Goal: Transaction & Acquisition: Download file/media

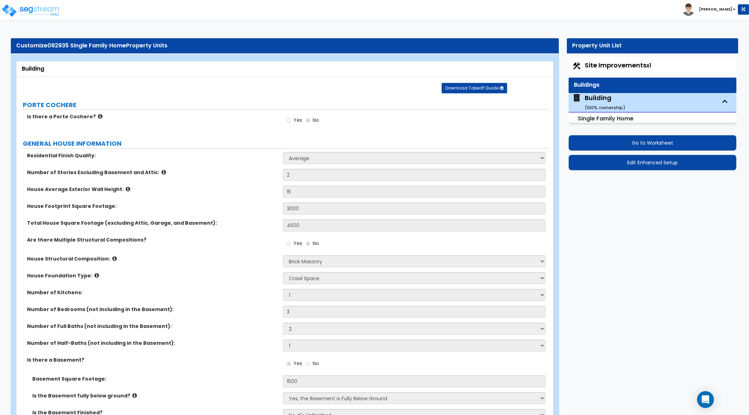
select select "1"
select select "5"
select select "1"
select select "2"
select select "1"
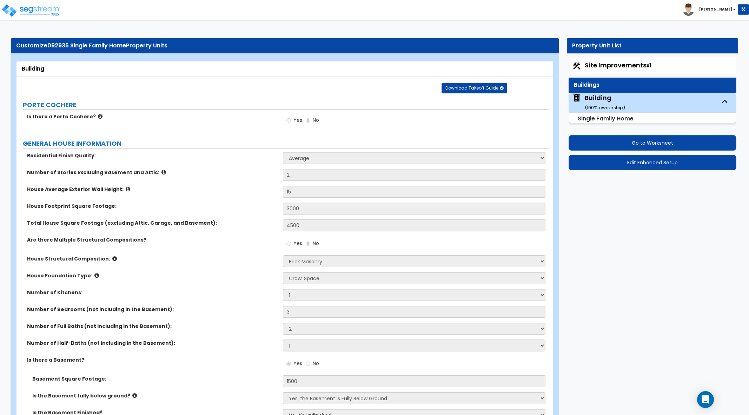
select select "3"
select select "5"
select select "10"
select select "4"
select select "1"
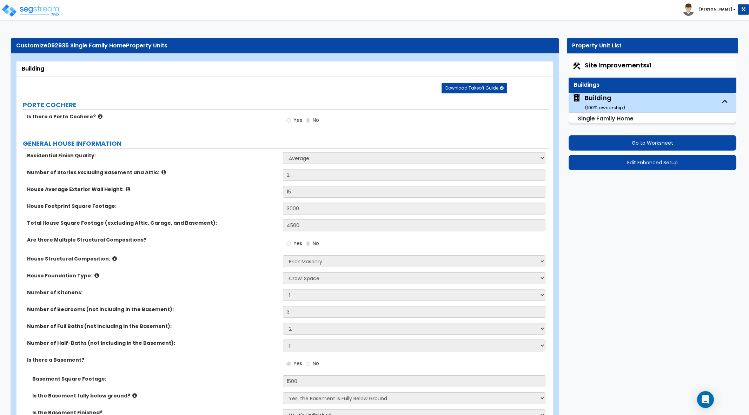
select select "1"
select select "3"
select select "2"
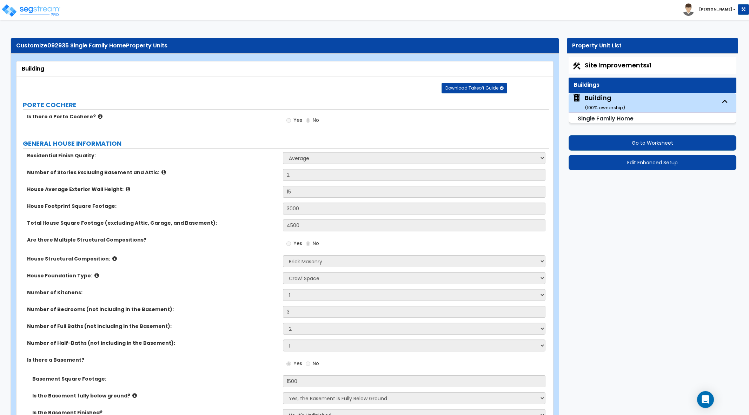
select select "1"
select select "2"
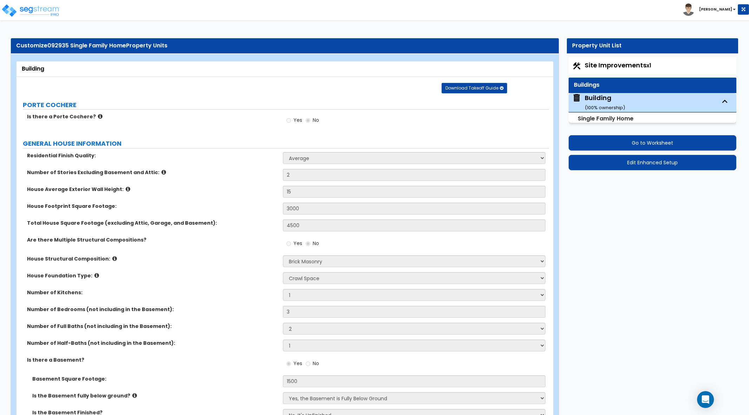
select select "1"
select select "2"
select select "5"
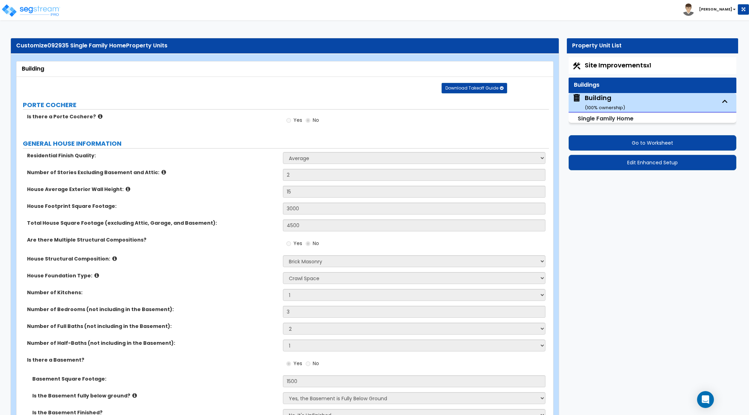
select select "3"
select select "4"
select select "3"
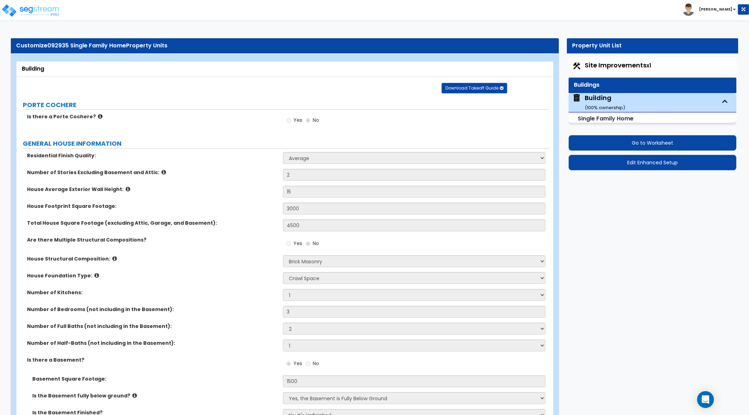
select select "1"
select select "2"
select select "3"
select select "1"
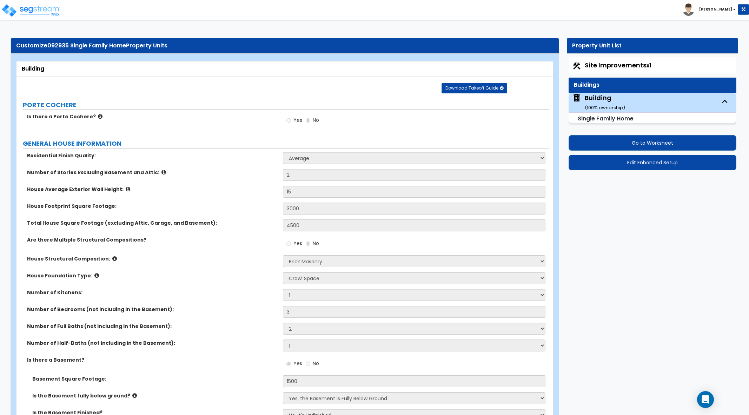
select select "1"
select select "2"
select select "3"
select select "1"
select select "4"
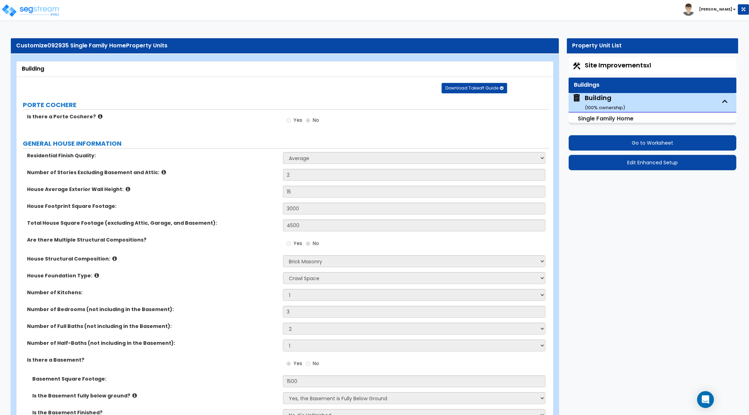
select select "4"
select select "7"
select select "3"
select select "1"
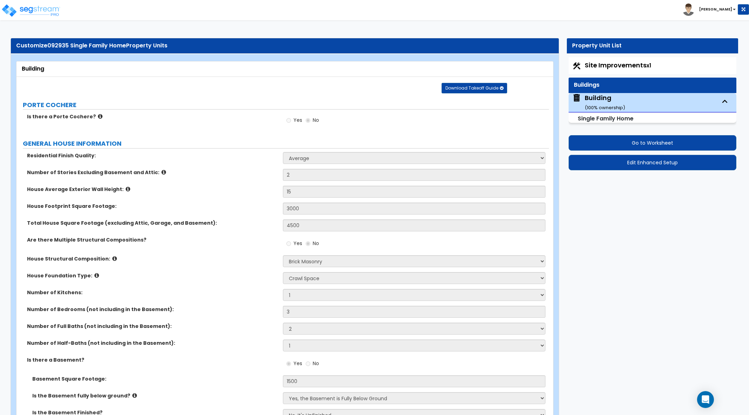
select select "3"
select select "6"
select select "2"
select select "1"
select select "4"
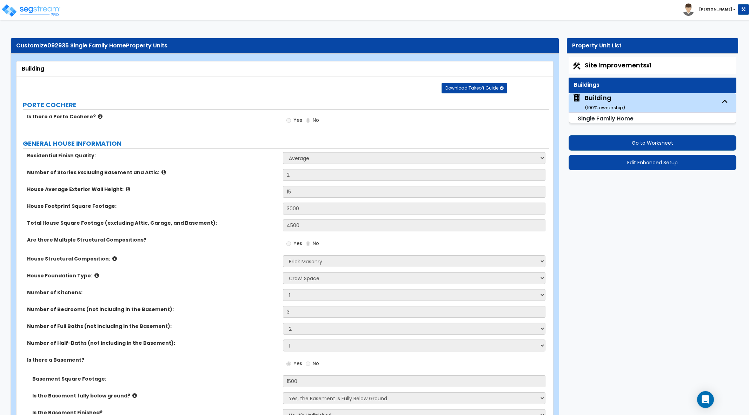
select select "2"
select select "4"
select select "1"
select select "3"
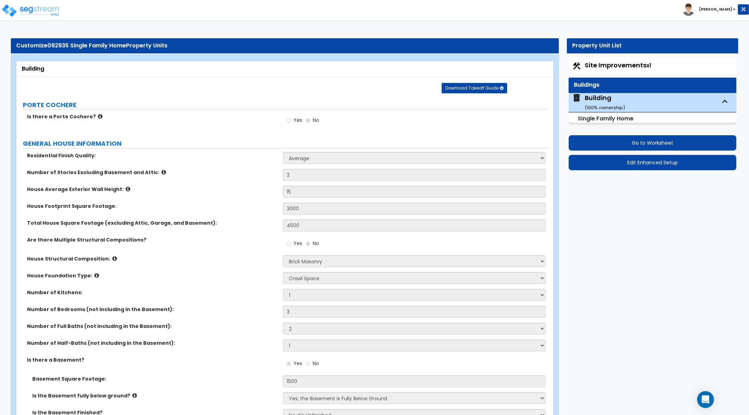
select select "1"
select select "3"
select select "2"
select select "1"
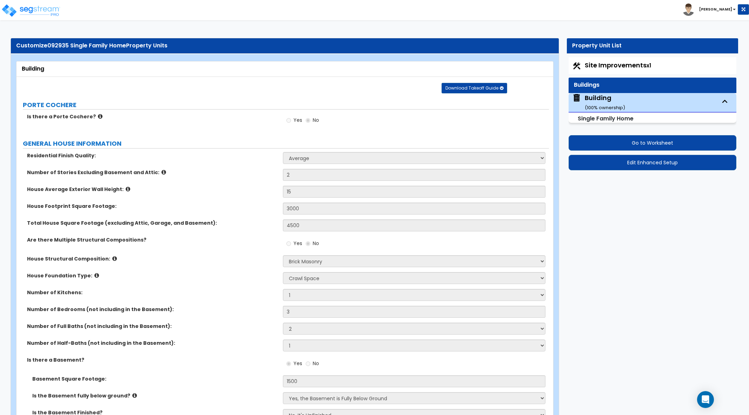
select select "3"
select select "1"
select select "2"
select select "8"
select select "5"
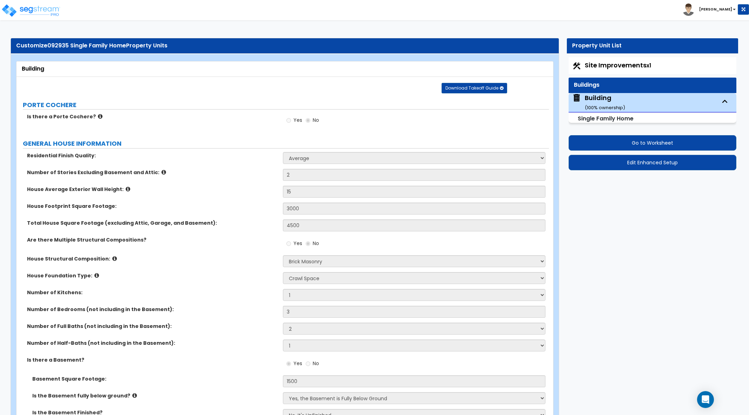
select select "1"
select select "4"
select select "2"
select select "1"
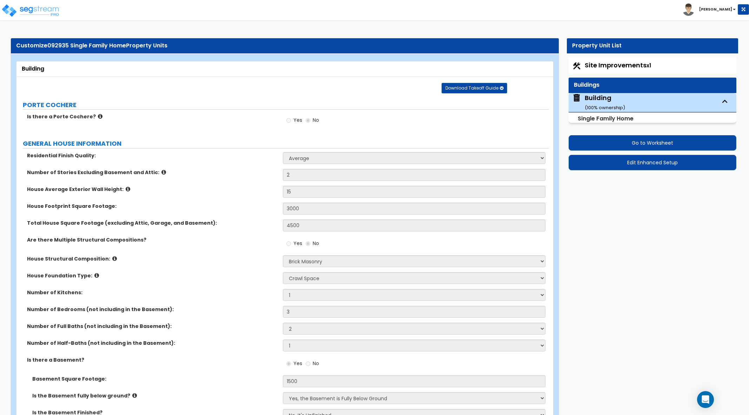
select select "2"
select select "1"
select select "2"
select select "1"
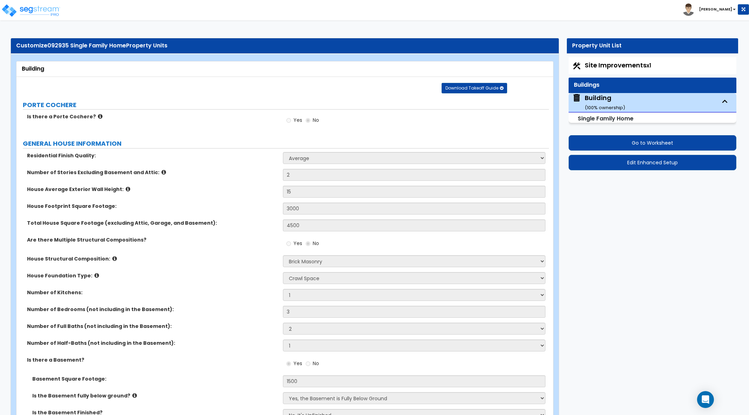
select select "1"
select select "2"
select select "1"
select select "2"
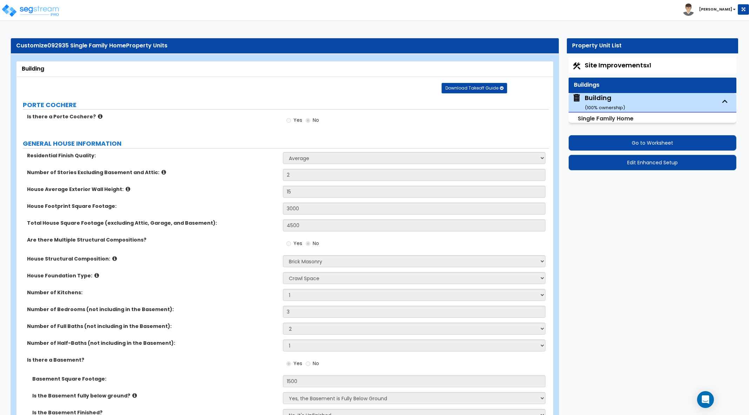
select select "1"
select select "4"
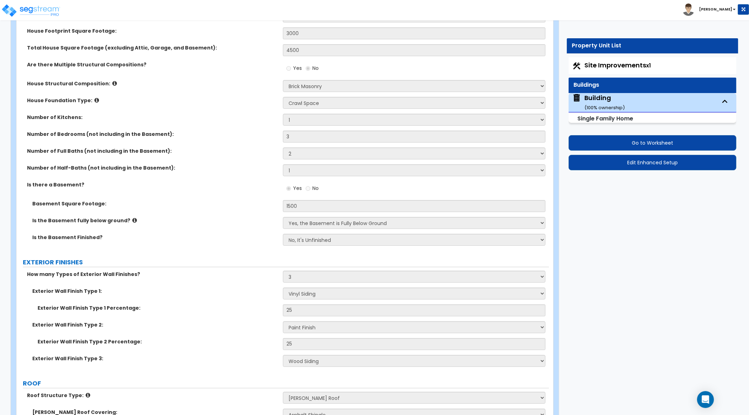
scroll to position [3419, 0]
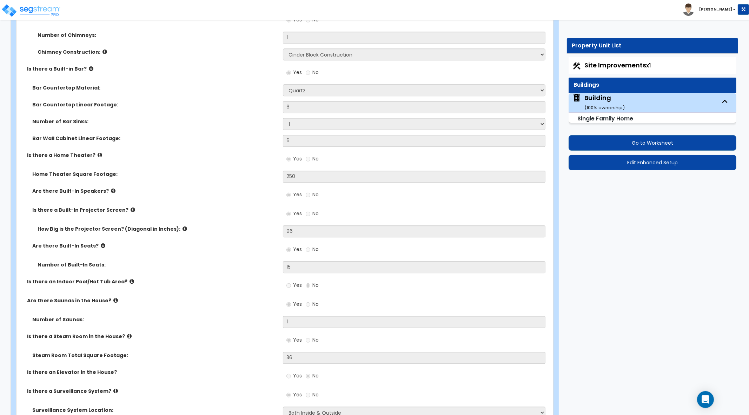
click at [615, 63] on span "Site Improvements x1" at bounding box center [618, 65] width 66 height 9
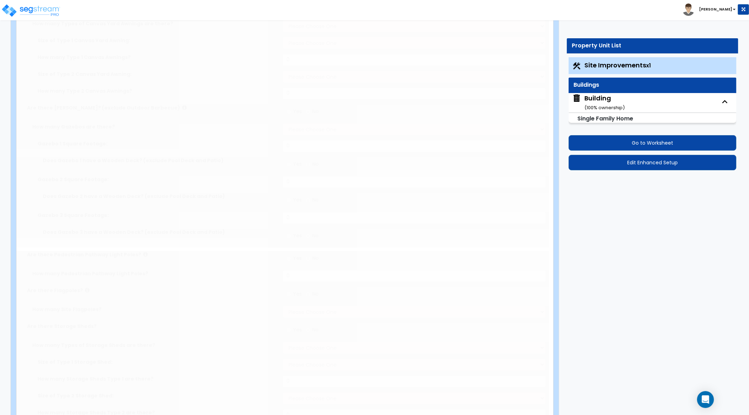
select select "2"
type input "10000"
select select "2"
type input "1000"
select select "2"
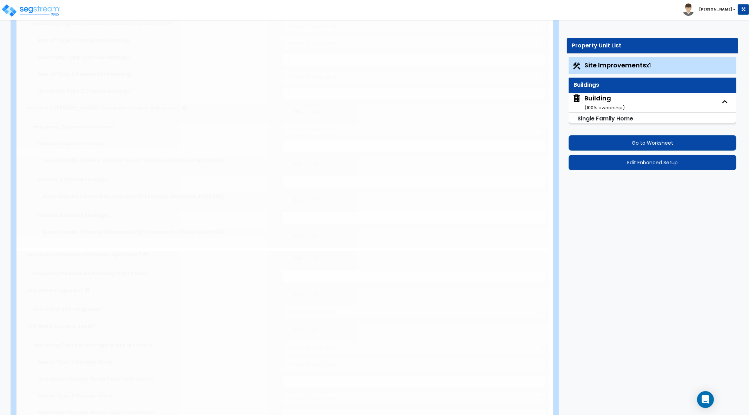
type input "1000"
type input "2"
type input "3"
type input "4"
radio input "true"
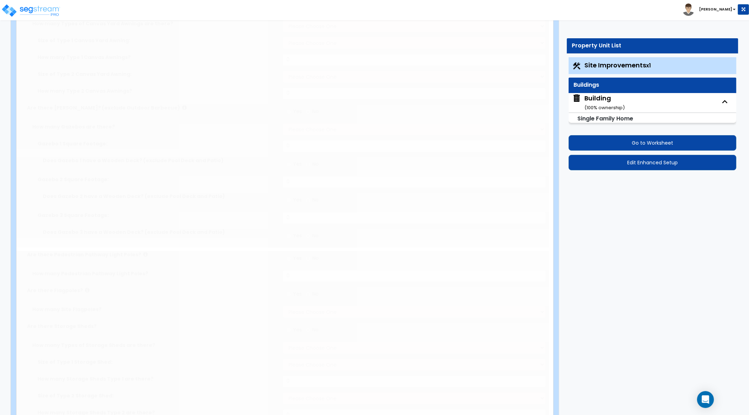
type input "2"
radio input "true"
select select "1"
type input "100"
radio input "true"
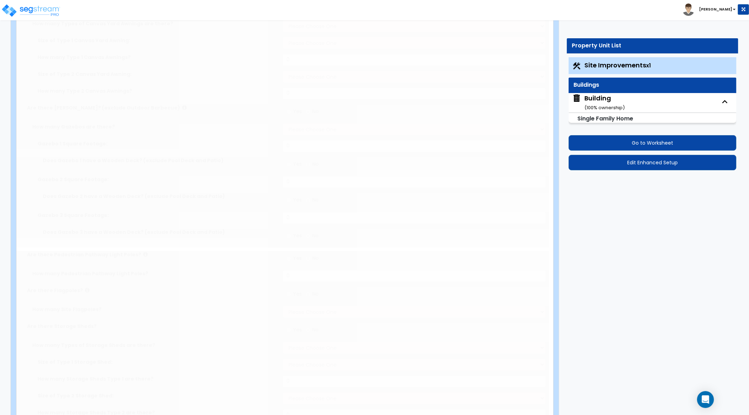
select select "2"
type input "4"
type input "6"
radio input "true"
select select "2"
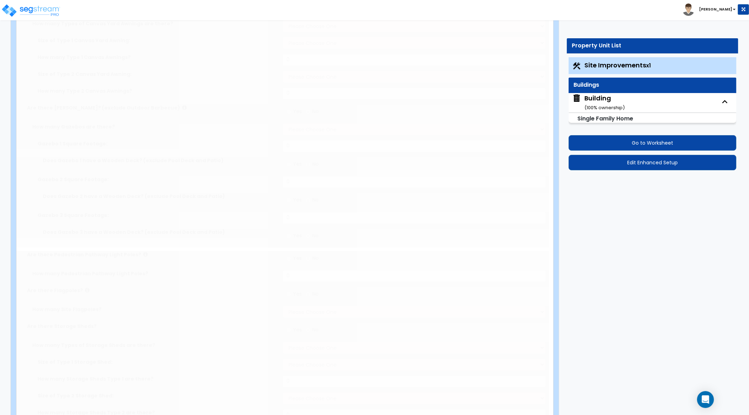
radio input "true"
select select "2"
type input "30"
select select "1"
select select "3"
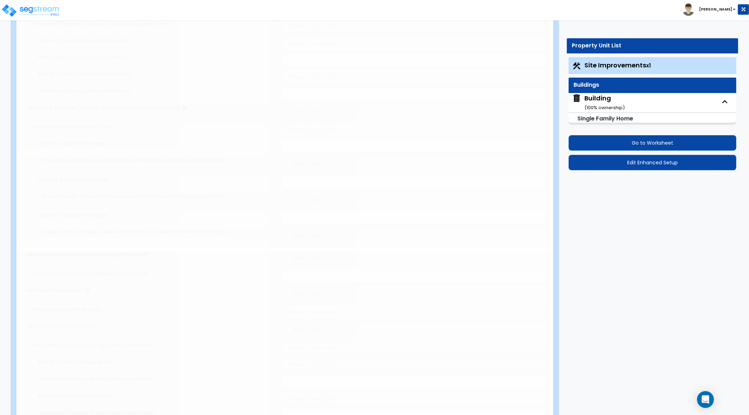
radio input "true"
select select "2"
type input "20"
select select "1"
type input "5"
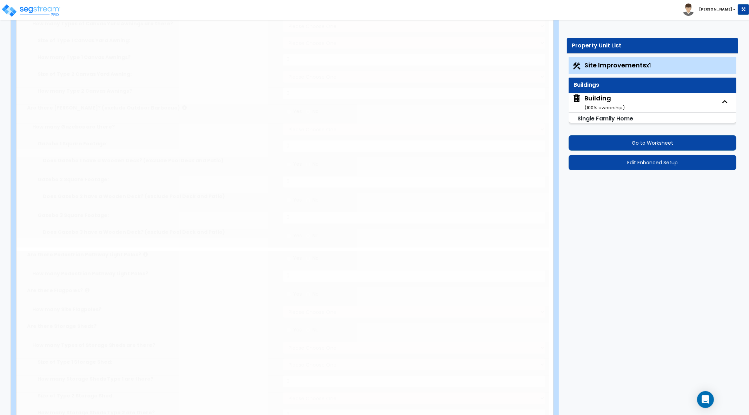
radio input "true"
type input "600"
type input "500"
select select "10"
type input "5"
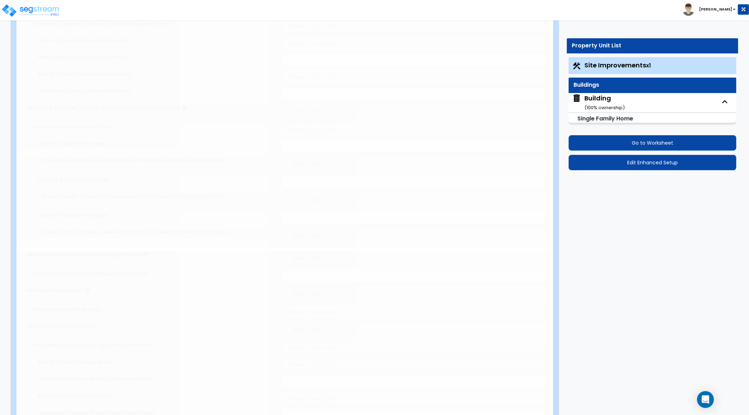
radio input "true"
select select "1"
radio input "true"
type input "1"
select select "1"
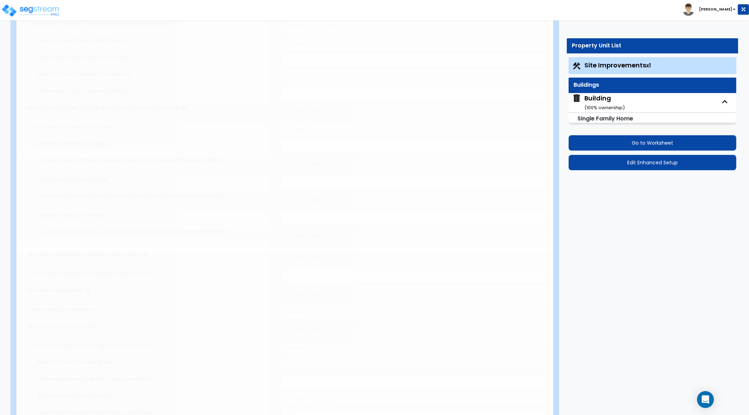
radio input "true"
select select "1"
type input "50"
radio input "true"
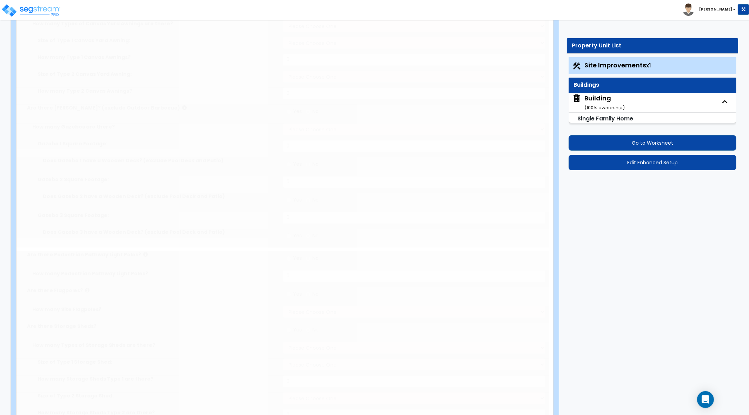
radio input "true"
type input "3"
radio input "true"
select select "1"
radio input "true"
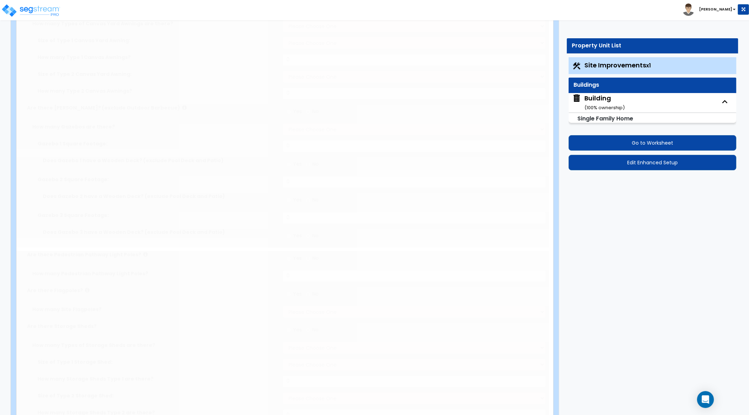
select select "1"
type input "1"
radio input "true"
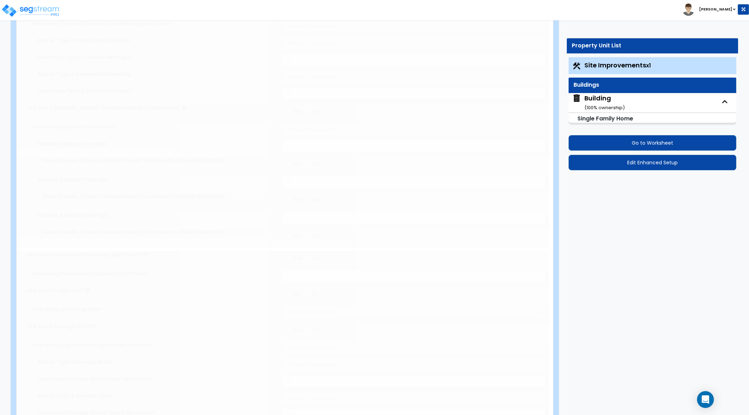
type input "6"
type input "325"
radio input "true"
select select "1"
select select "6"
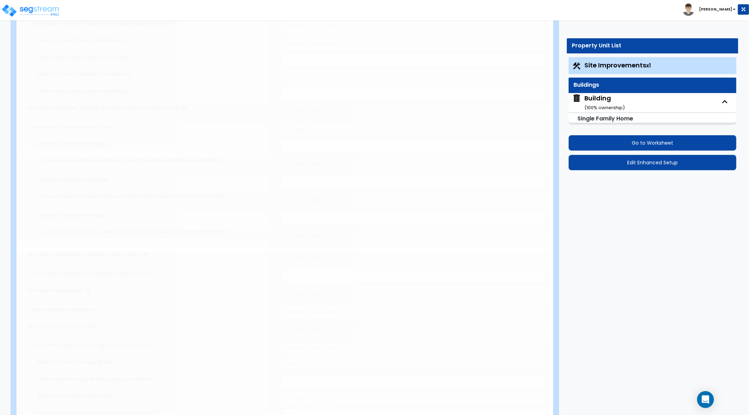
type input "1"
radio input "true"
select select "1"
select select "2"
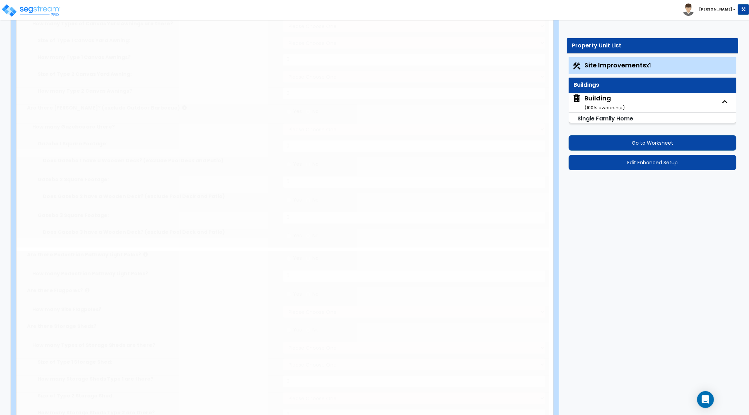
radio input "true"
type input "2"
radio input "true"
select select "1"
type input "2"
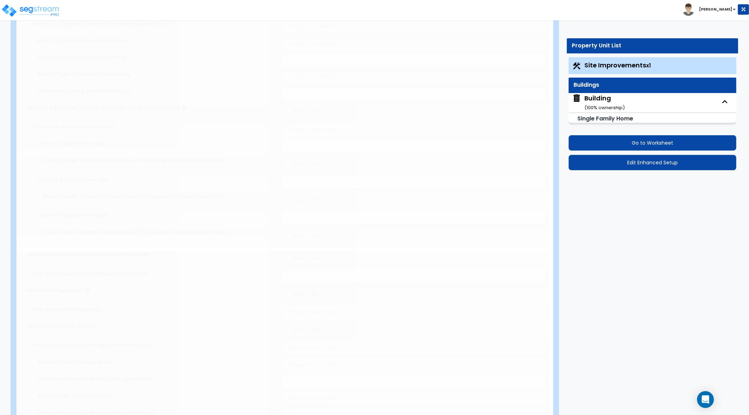
type input "100"
type input "1"
select select "3"
select select "1"
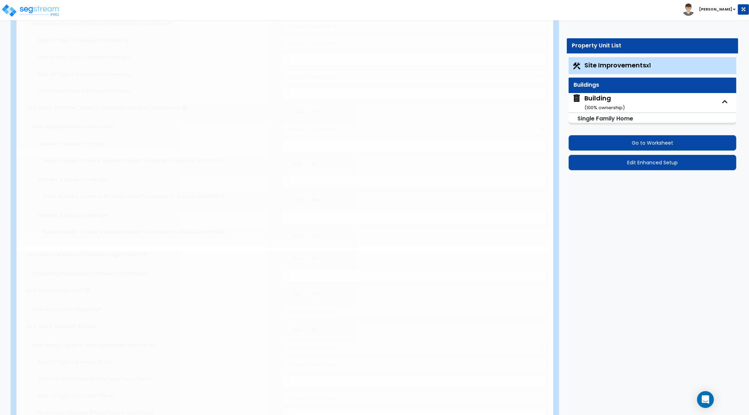
select select "1"
radio input "true"
type input "1"
radio input "true"
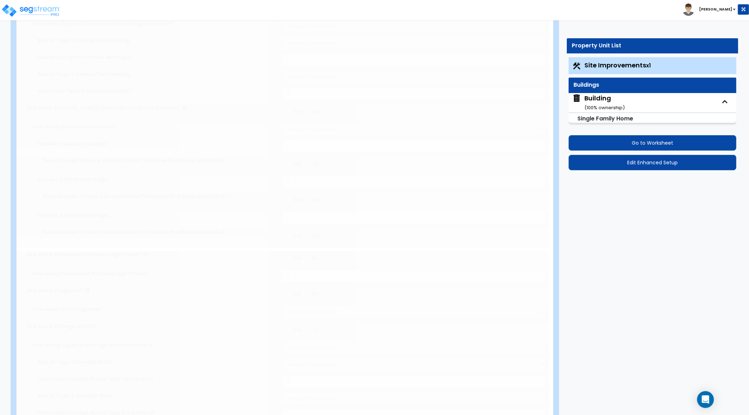
radio input "true"
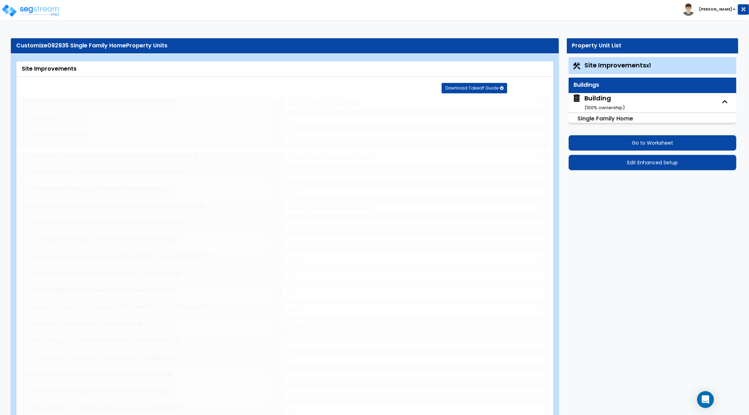
select select "3"
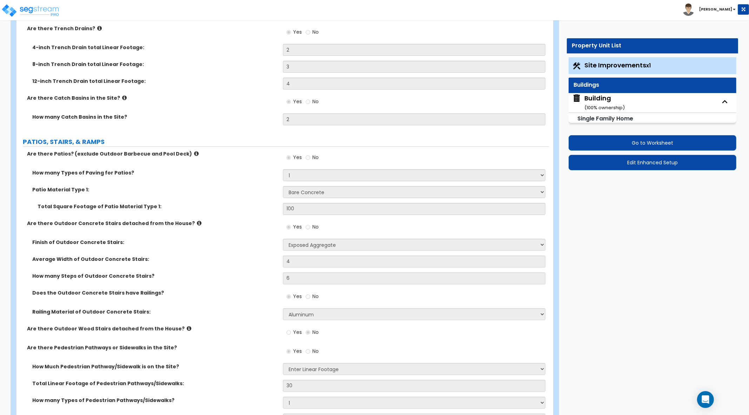
scroll to position [222, 0]
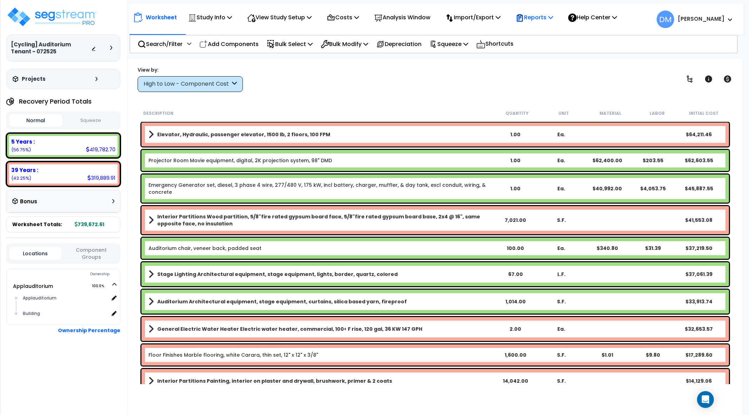
click at [546, 20] on p "Reports" at bounding box center [535, 17] width 38 height 9
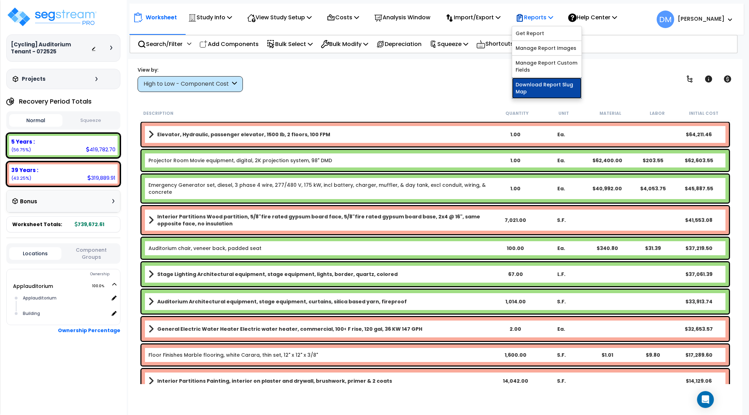
click at [545, 87] on link "Download Report Slug Map" at bounding box center [547, 88] width 70 height 21
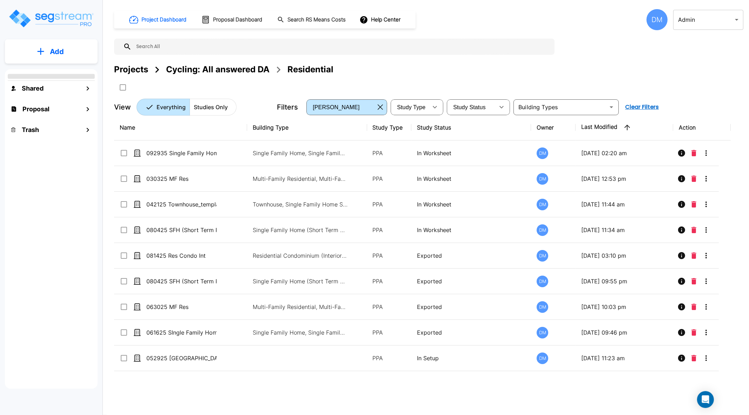
click at [45, 16] on img "mailbox folders" at bounding box center [51, 18] width 86 height 20
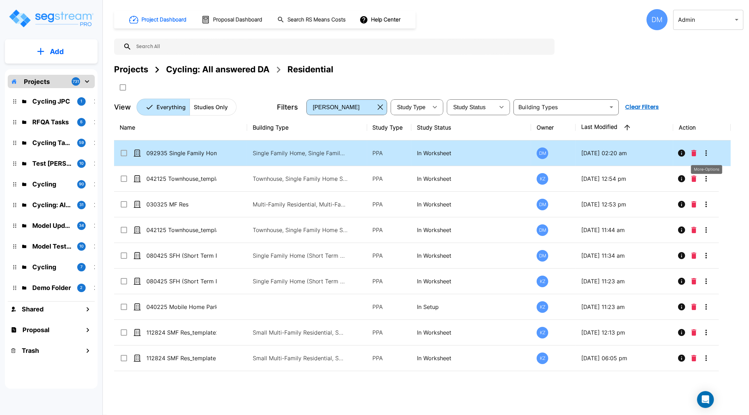
click at [704, 152] on icon "More-Options" at bounding box center [706, 153] width 8 height 8
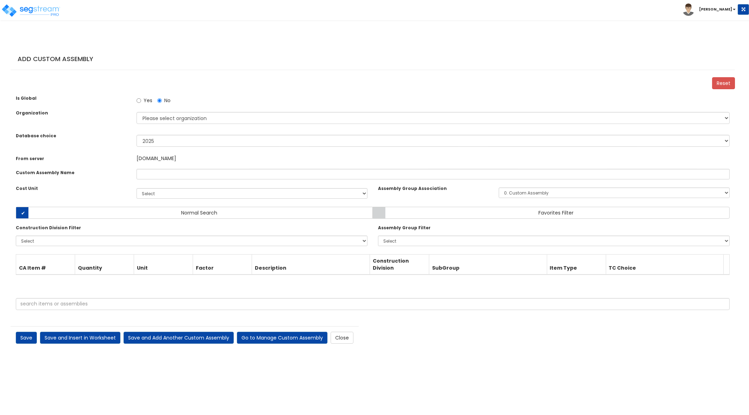
select select
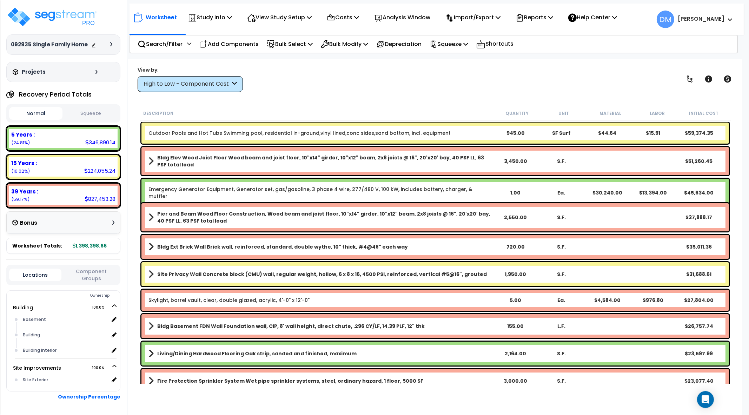
click at [225, 78] on div "High to Low - Component Cost" at bounding box center [190, 84] width 105 height 16
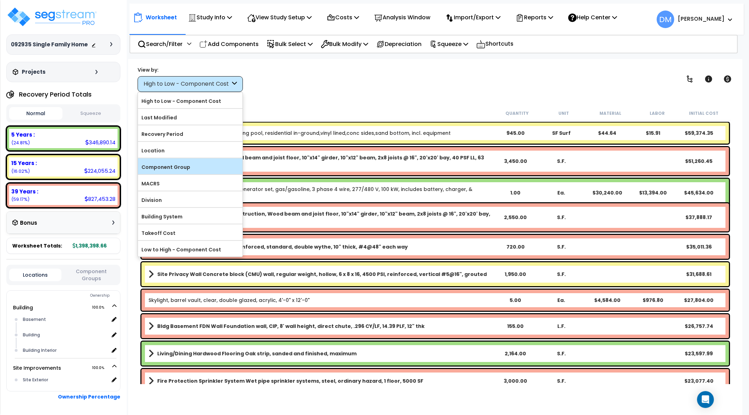
click at [182, 168] on label "Component Group" at bounding box center [190, 167] width 105 height 11
click at [0, 0] on input "Component Group" at bounding box center [0, 0] width 0 height 0
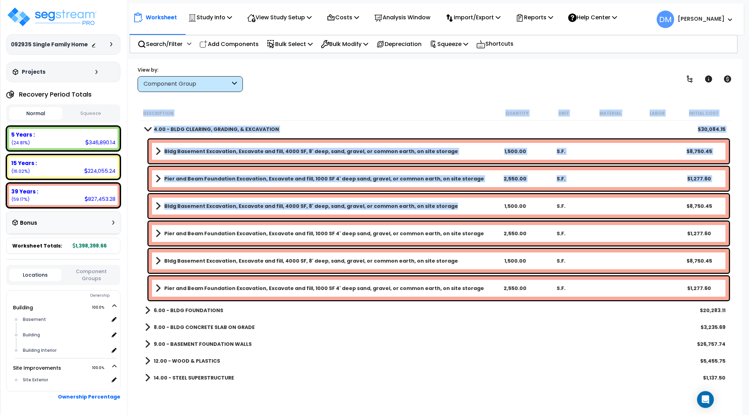
click at [480, 210] on link "Bldg Basement Excavation, Excavate and fill, 4000 SF, 8' deep, sand, gravel, or…" at bounding box center [324, 206] width 336 height 10
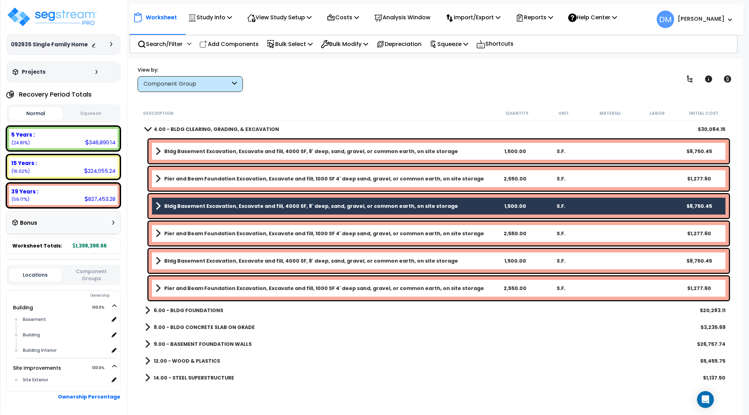
click at [476, 287] on link "Pier and Beam Foundation Excavation, Excavate and fill, 1000 SF 4' deep sand, g…" at bounding box center [324, 288] width 336 height 10
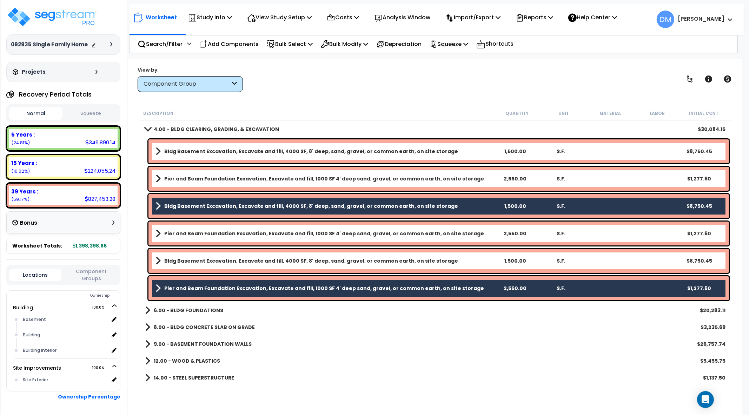
click at [476, 263] on link "Bldg Basement Excavation, Excavate and fill, 4000 SF, 8' deep, sand, gravel, or…" at bounding box center [324, 261] width 336 height 10
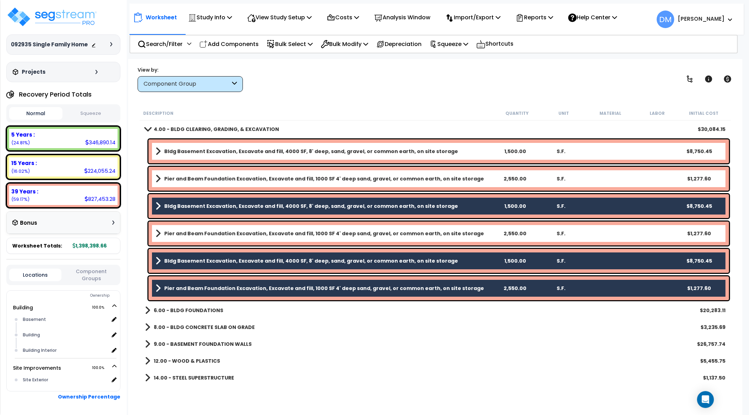
click at [478, 241] on div "Pier and Beam Foundation Excavation, Excavate and fill, 1000 SF 4' deep sand, g…" at bounding box center [439, 234] width 581 height 24
click at [484, 236] on link "Pier and Beam Foundation Excavation, Excavate and fill, 1000 SF 4' deep sand, g…" at bounding box center [324, 234] width 336 height 10
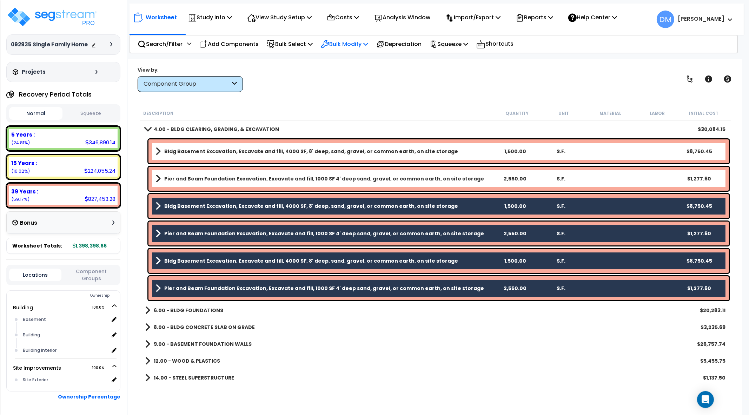
click at [360, 45] on p "Bulk Modify" at bounding box center [344, 43] width 47 height 9
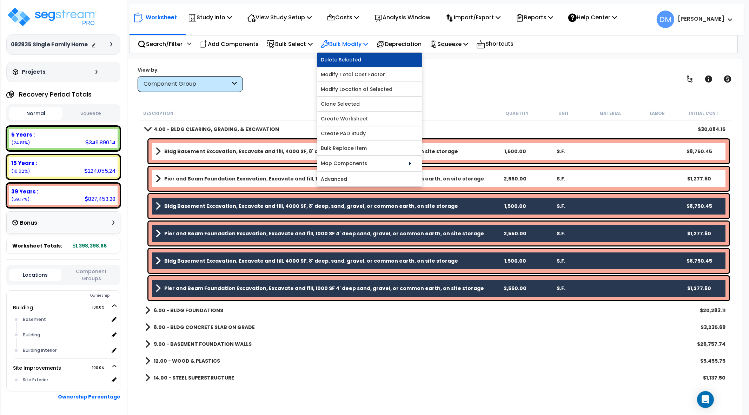
click at [361, 59] on link "Delete Selected" at bounding box center [369, 60] width 105 height 14
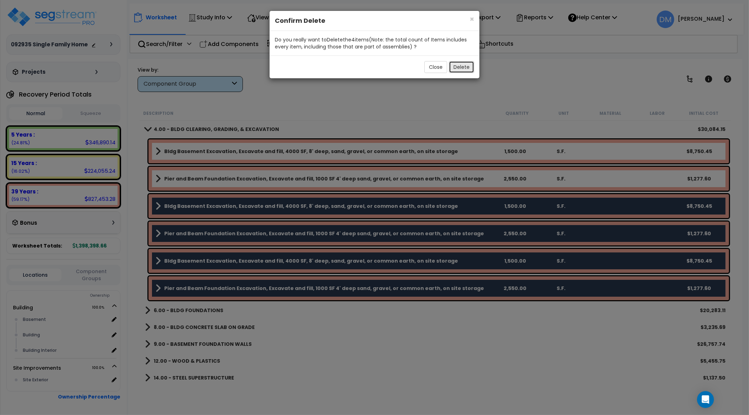
click at [459, 69] on button "Delete" at bounding box center [461, 67] width 25 height 12
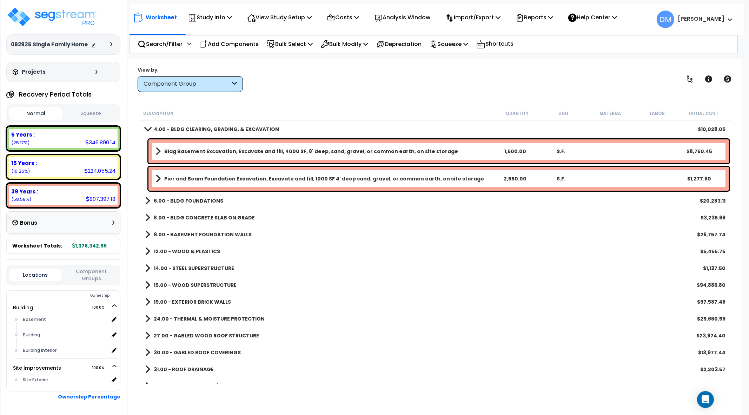
click at [337, 149] on b "Bldg Basement Excavation, Excavate and fill, 4000 SF, 8' deep, sand, gravel, or…" at bounding box center [311, 151] width 294 height 7
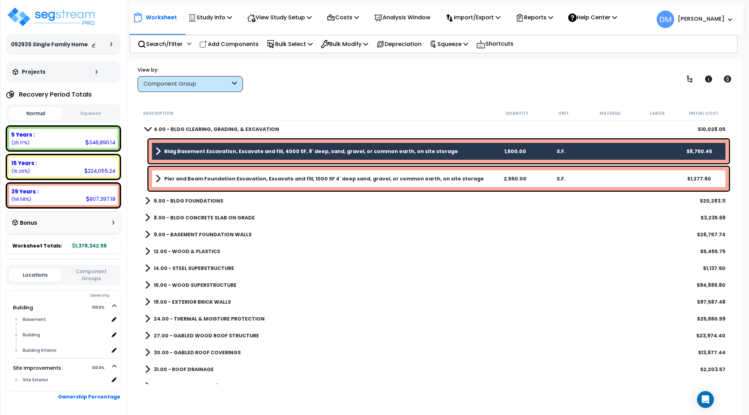
click at [339, 176] on b "Pier and Beam Foundation Excavation, Excavate and fill, 1000 SF 4' deep sand, g…" at bounding box center [324, 178] width 320 height 7
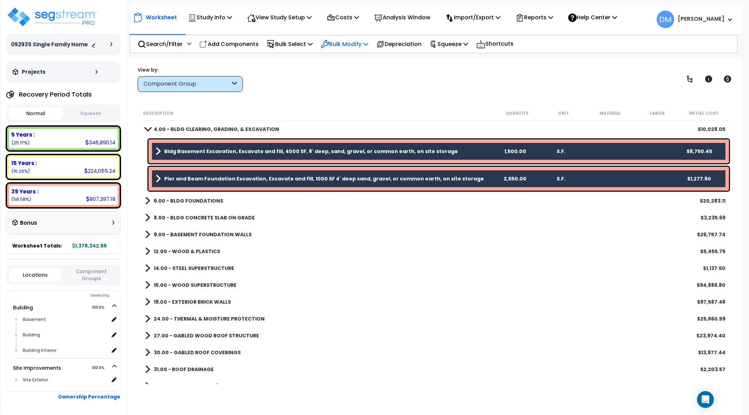
click at [368, 45] on icon at bounding box center [365, 44] width 5 height 6
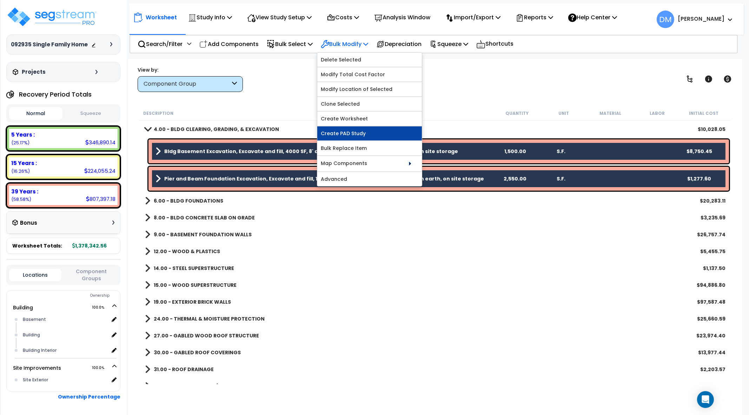
click at [375, 132] on link "Create PAD Study" at bounding box center [369, 133] width 105 height 14
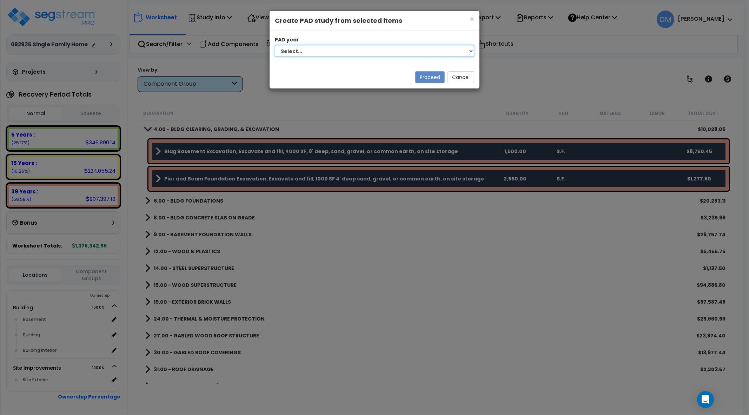
click at [452, 50] on select "Select... 2024 2025 2026" at bounding box center [374, 51] width 199 height 12
click at [468, 21] on h4 "Create PAD study from selected items" at bounding box center [374, 20] width 199 height 9
click at [472, 18] on span "×" at bounding box center [472, 19] width 5 height 10
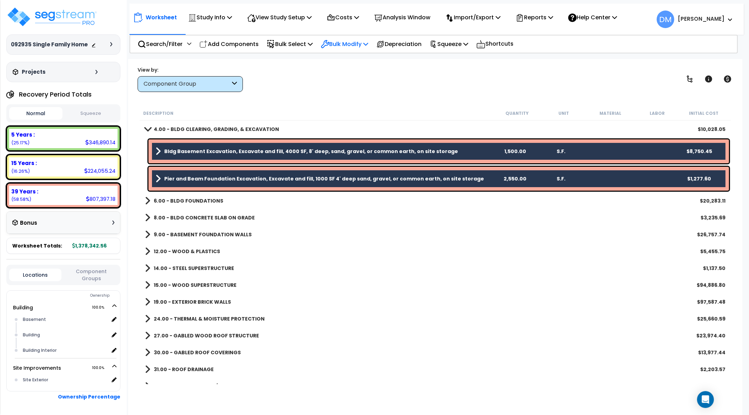
click at [364, 43] on p "Bulk Modify" at bounding box center [344, 43] width 47 height 9
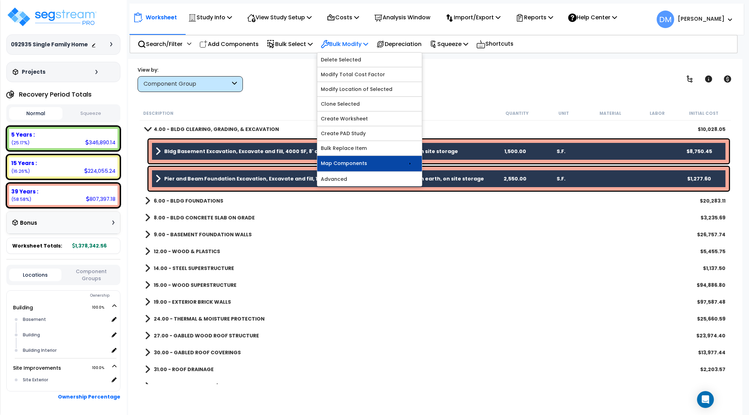
click at [400, 162] on link "Map Components" at bounding box center [369, 163] width 105 height 15
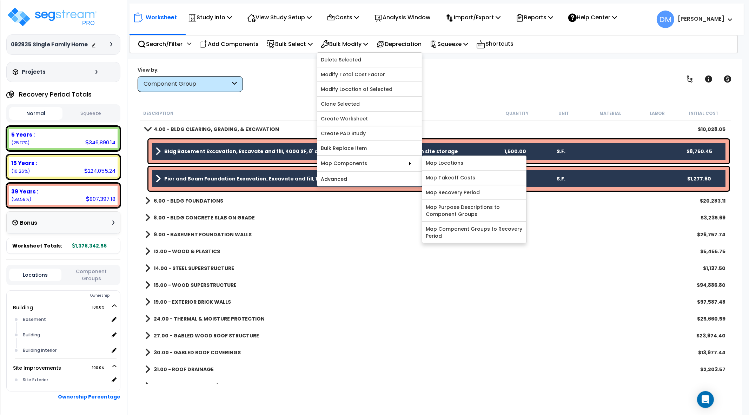
click at [565, 88] on div "View by: Component Group High to Low - Component Cost" at bounding box center [435, 79] width 600 height 26
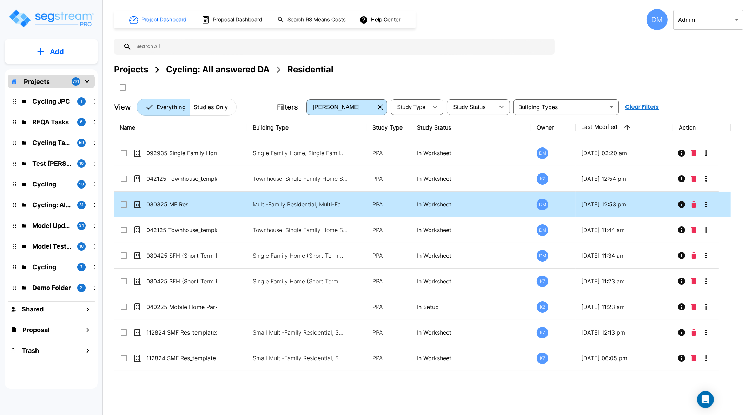
click at [682, 204] on icon "Info" at bounding box center [681, 204] width 7 height 7
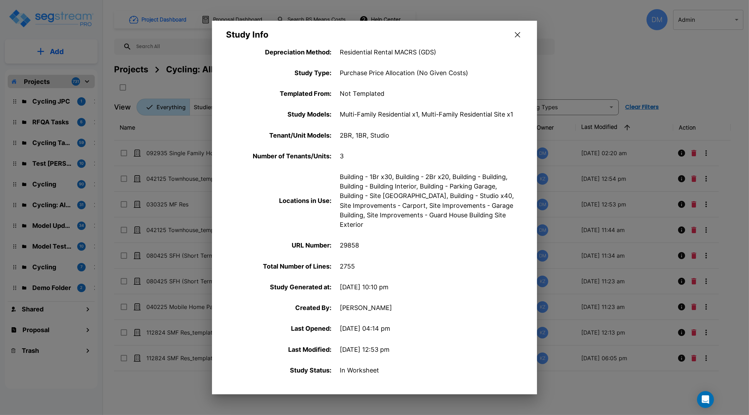
scroll to position [205, 0]
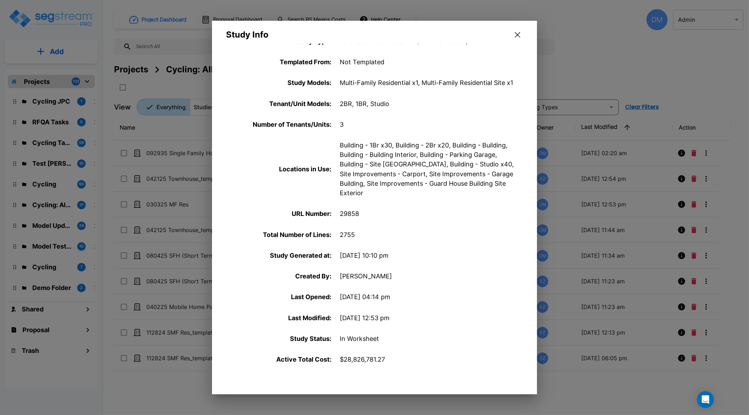
drag, startPoint x: 370, startPoint y: 143, endPoint x: 382, endPoint y: 143, distance: 12.6
click at [382, 143] on p "Building - 1Br x30, Building - 2Br x20, Building - Building, Building - Buildin…" at bounding box center [428, 168] width 176 height 57
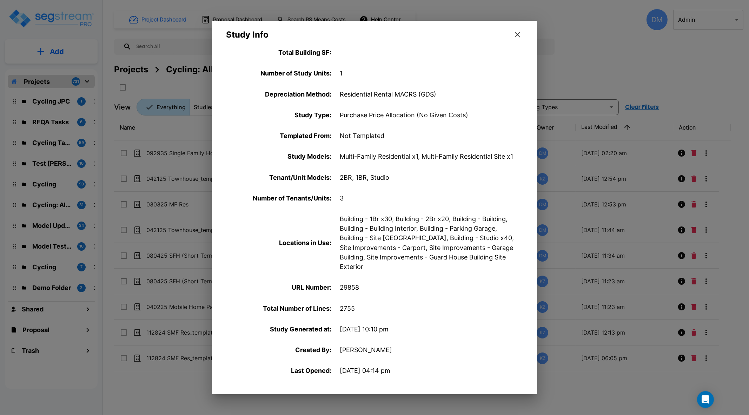
scroll to position [87, 0]
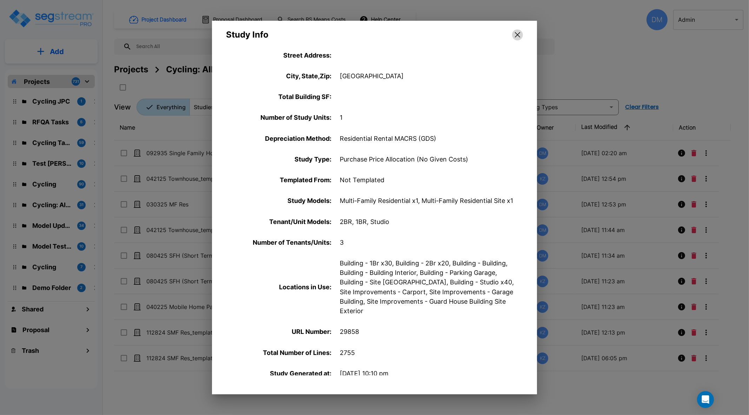
click at [520, 33] on icon "button" at bounding box center [517, 35] width 5 height 6
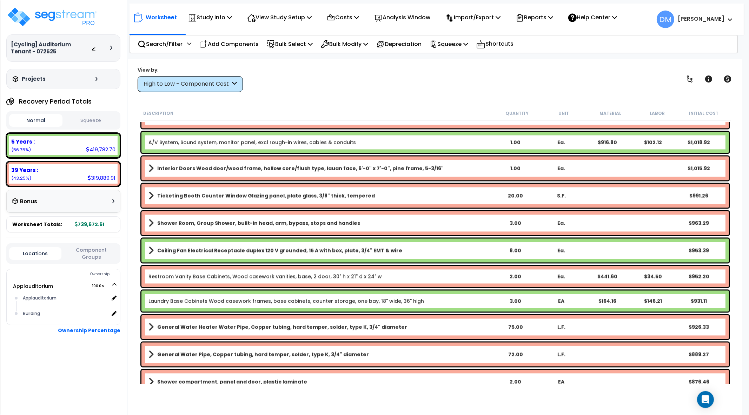
scroll to position [2590, 0]
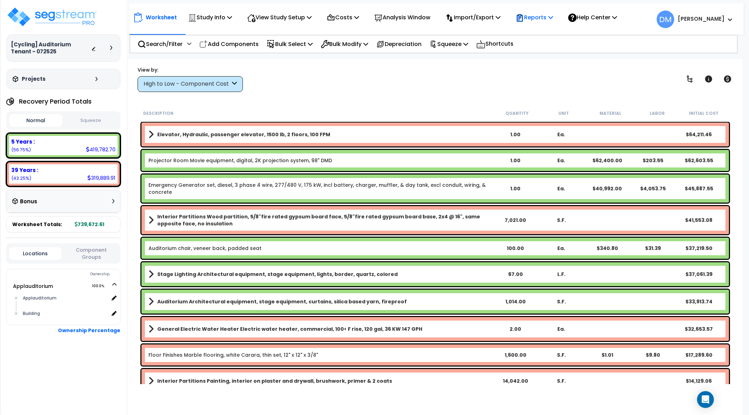
click at [549, 17] on p "Reports" at bounding box center [535, 17] width 38 height 9
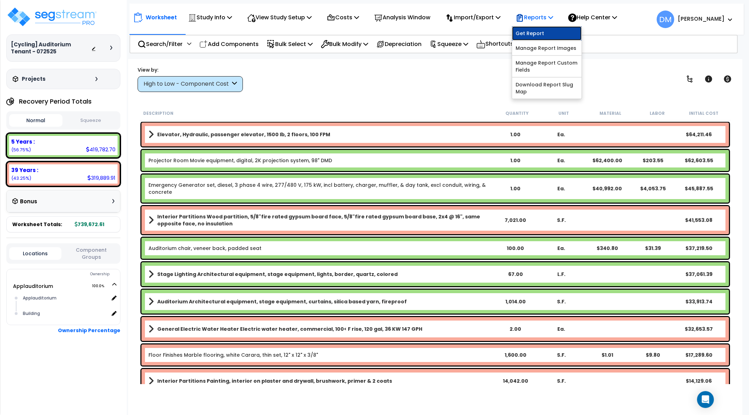
click at [542, 29] on link "Get Report" at bounding box center [547, 33] width 70 height 14
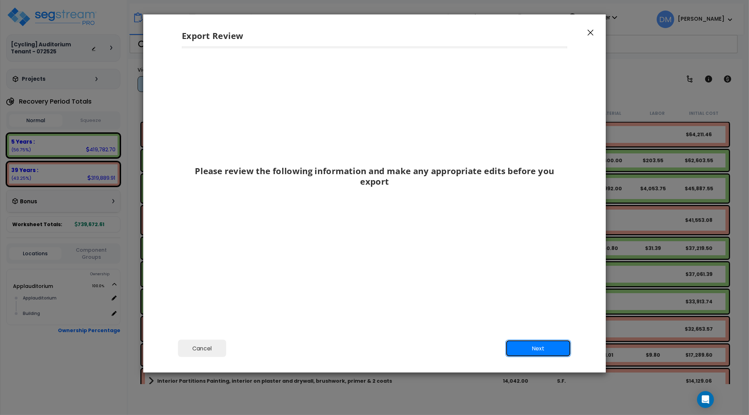
click at [518, 332] on button "Next" at bounding box center [539, 349] width 66 height 18
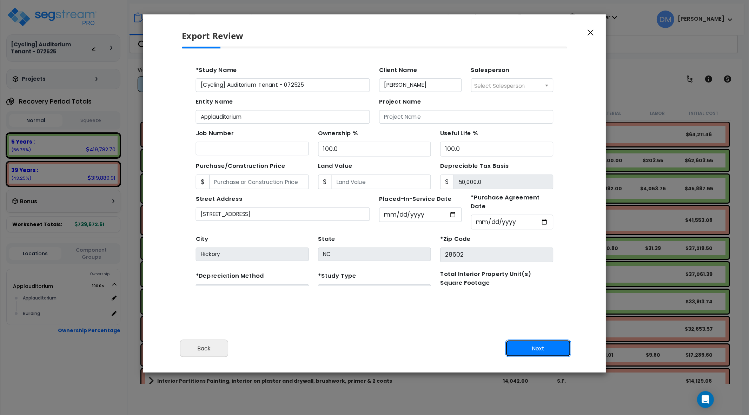
click at [531, 332] on button "Next" at bounding box center [539, 349] width 66 height 18
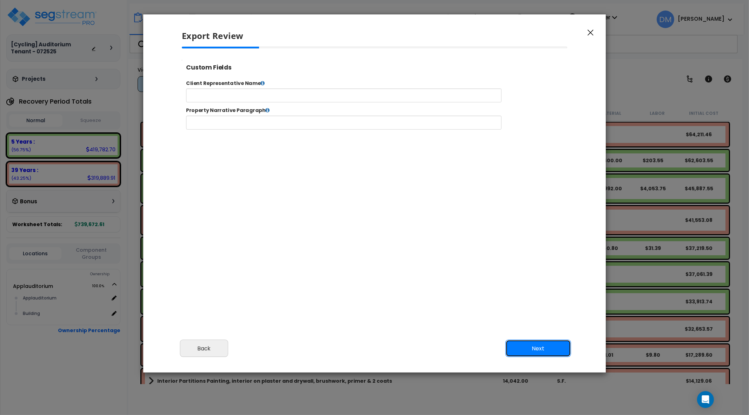
click at [529, 332] on button "Next" at bounding box center [539, 349] width 66 height 18
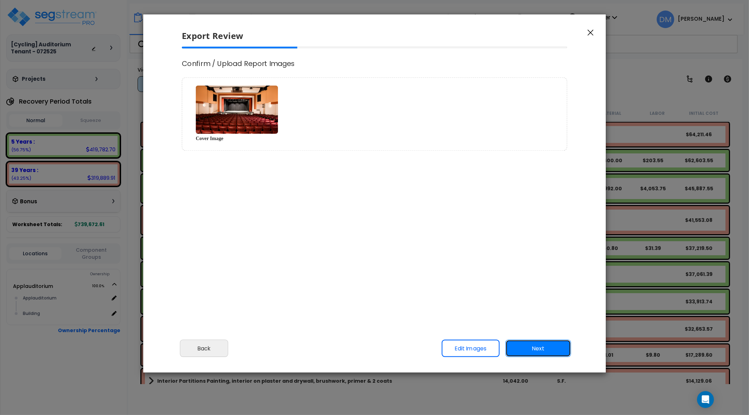
click at [552, 332] on button "Next" at bounding box center [539, 349] width 66 height 18
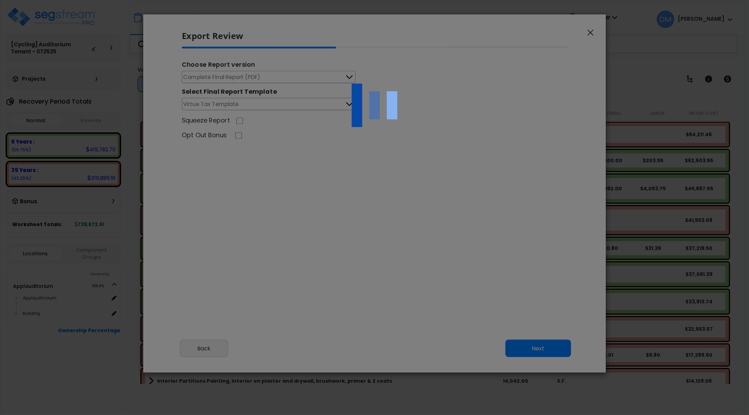
select select "2025"
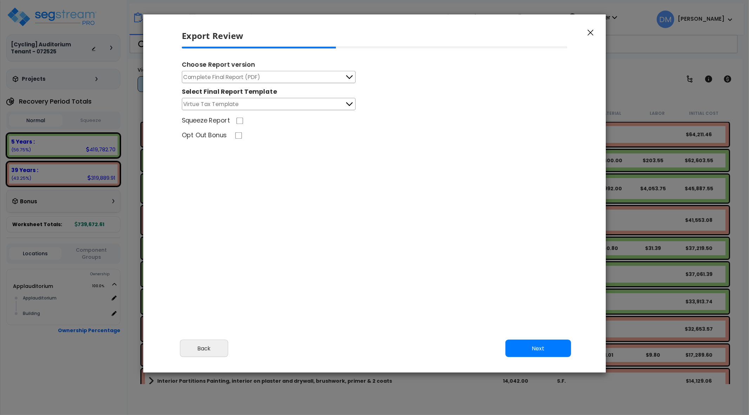
click at [590, 29] on button "button" at bounding box center [591, 32] width 11 height 8
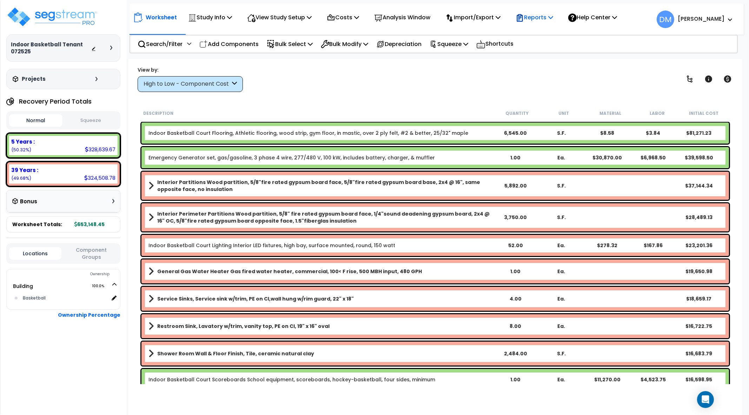
click at [551, 17] on p "Reports" at bounding box center [535, 17] width 38 height 9
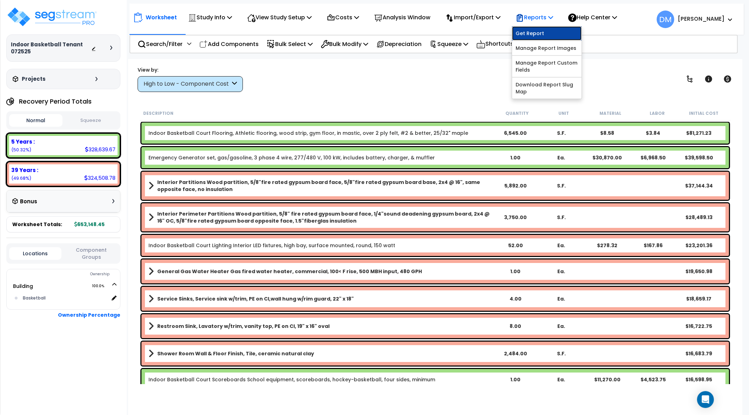
click at [549, 29] on link "Get Report" at bounding box center [547, 33] width 70 height 14
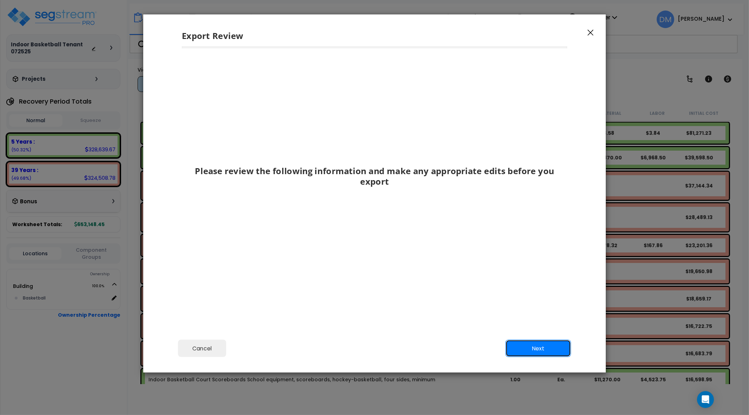
click at [557, 348] on button "Next" at bounding box center [539, 349] width 66 height 18
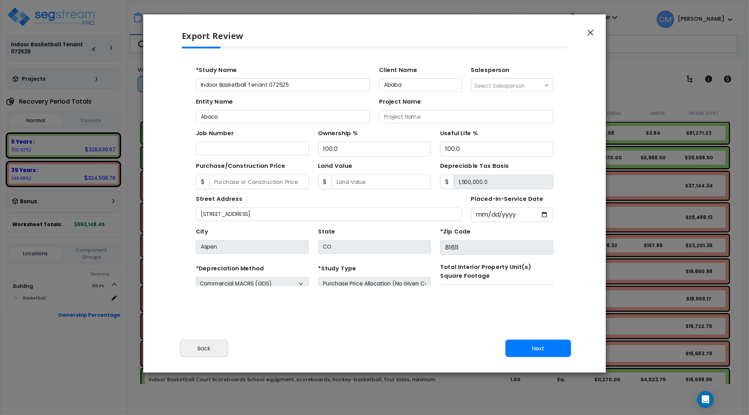
click at [591, 33] on icon "button" at bounding box center [591, 33] width 6 height 6
